Goal: Check status: Check status

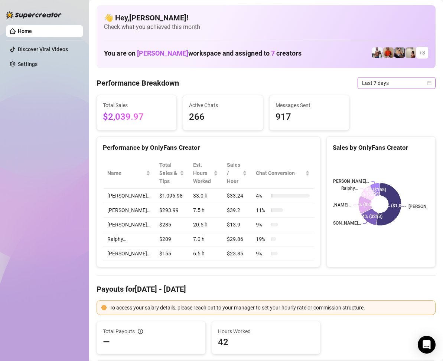
click at [422, 85] on span "Last 7 days" at bounding box center [396, 83] width 69 height 11
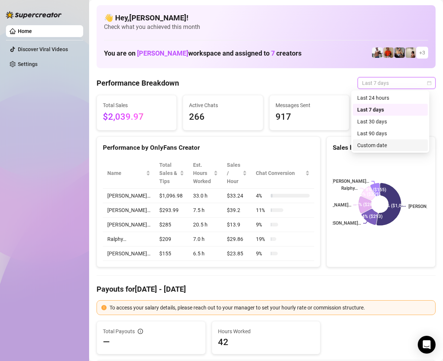
click at [376, 147] on div "Custom date" at bounding box center [390, 145] width 66 height 8
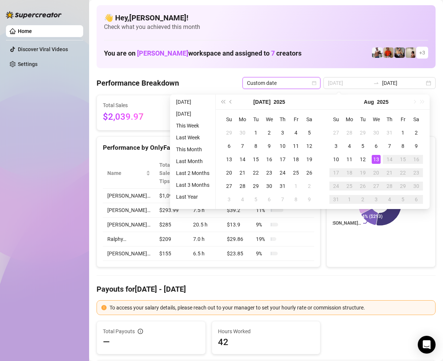
type input "[DATE]"
click at [375, 156] on div "13" at bounding box center [375, 159] width 9 height 9
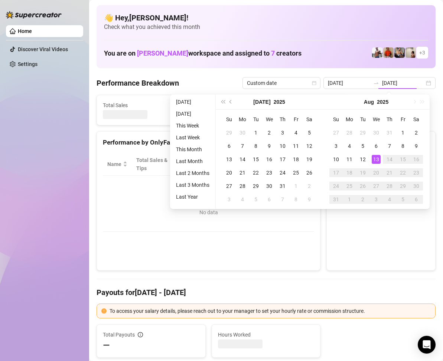
type input "[DATE]"
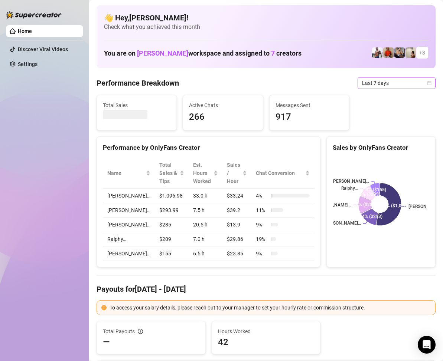
click at [427, 84] on icon "calendar" at bounding box center [429, 83] width 4 height 4
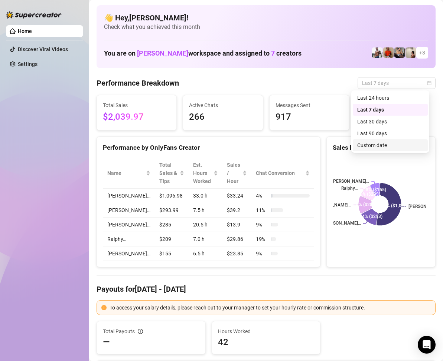
click at [386, 147] on div "Custom date" at bounding box center [390, 145] width 66 height 8
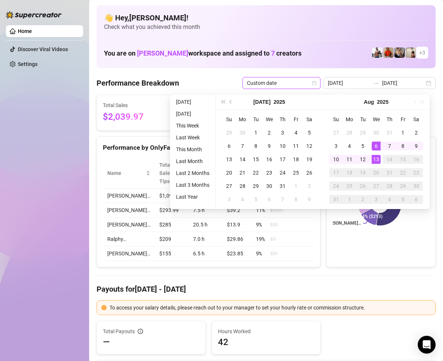
type input "[DATE]"
click at [376, 159] on div "13" at bounding box center [375, 159] width 9 height 9
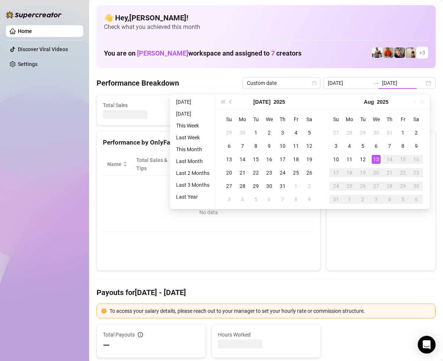
type input "[DATE]"
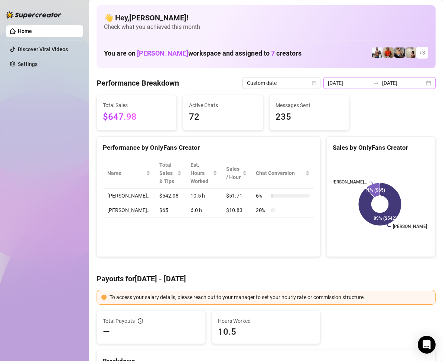
click at [420, 85] on div "[DATE] [DATE]" at bounding box center [379, 83] width 112 height 12
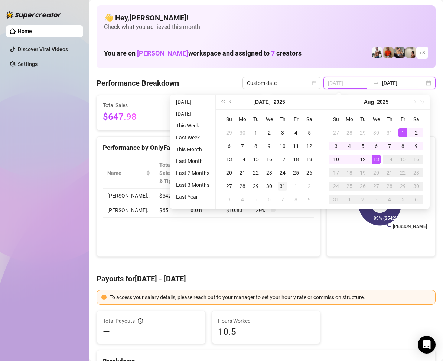
type input "[DATE]"
click at [284, 186] on div "31" at bounding box center [282, 186] width 9 height 9
type input "[DATE]"
click at [376, 159] on div "13" at bounding box center [375, 159] width 9 height 9
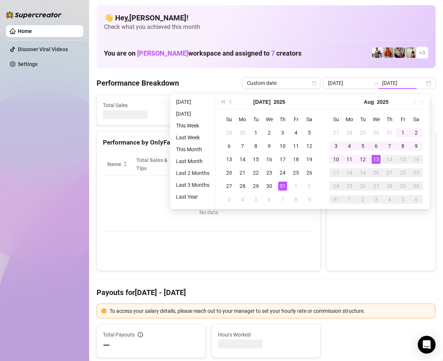
type input "[DATE]"
